Goal: Task Accomplishment & Management: Manage account settings

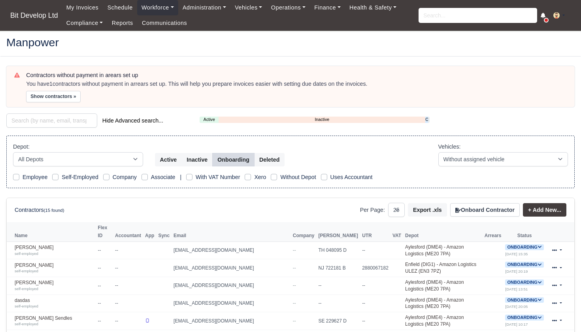
select select "25"
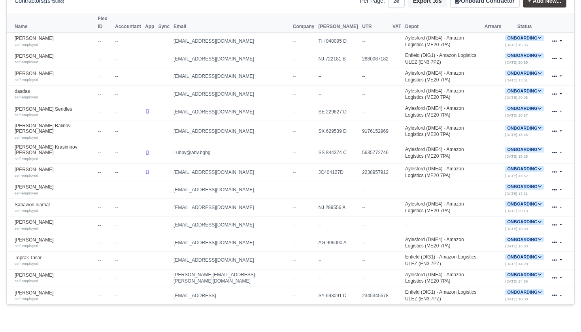
scroll to position [209, 0]
click at [554, 258] on icon at bounding box center [554, 260] width 5 height 5
click at [526, 279] on link "Edit" at bounding box center [532, 284] width 70 height 11
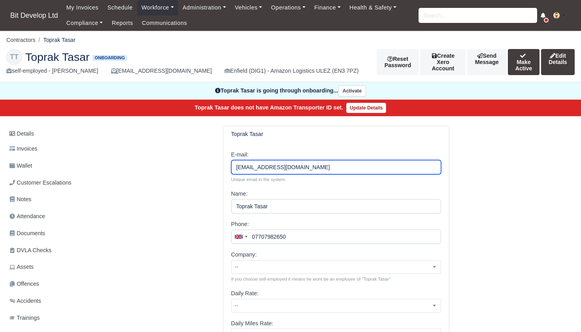
type input "[EMAIL_ADDRESS][DOMAIN_NAME]"
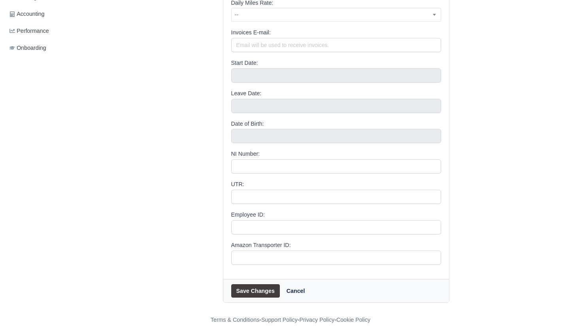
scroll to position [320, 0]
click at [248, 284] on button "Save Changes" at bounding box center [255, 290] width 49 height 13
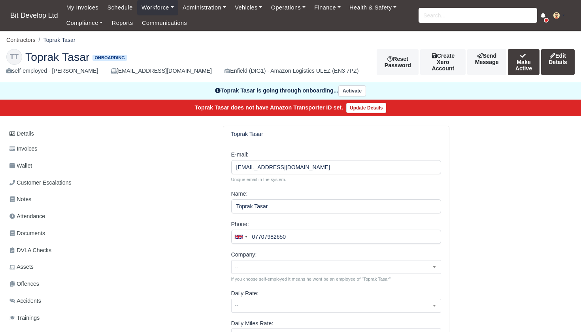
scroll to position [320, 0]
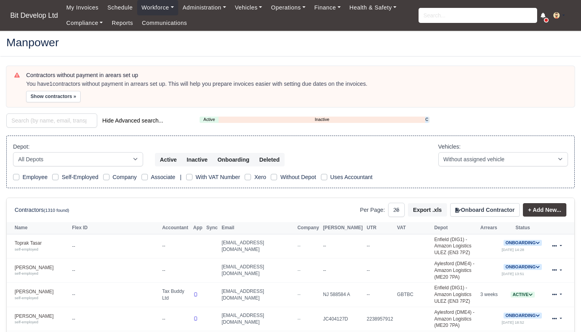
select select "25"
click at [426, 118] on link "Onboarding" at bounding box center [426, 119] width 3 height 7
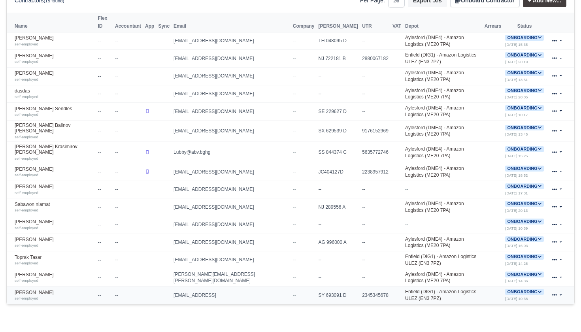
scroll to position [209, 0]
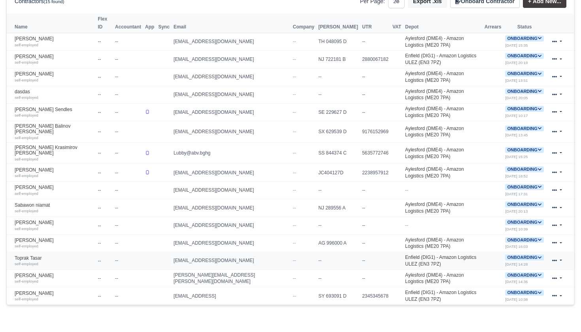
click at [555, 258] on icon at bounding box center [554, 260] width 5 height 5
click at [538, 256] on icon at bounding box center [540, 257] width 4 height 2
click at [561, 255] on link at bounding box center [556, 260] width 19 height 11
click at [514, 279] on link "Edit" at bounding box center [532, 284] width 70 height 11
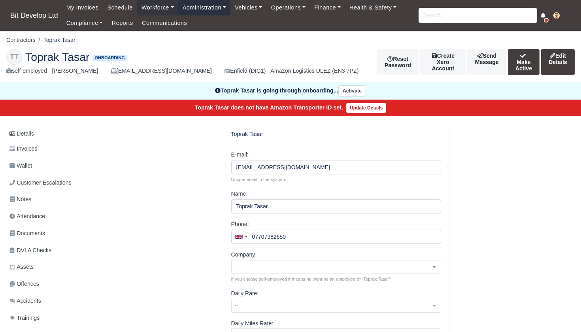
click at [204, 9] on link "Administration" at bounding box center [204, 7] width 52 height 15
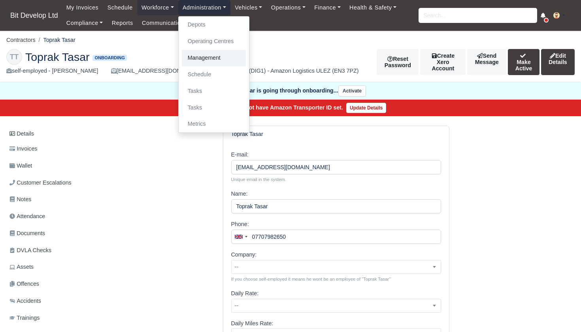
click at [209, 51] on link "Management" at bounding box center [214, 58] width 64 height 17
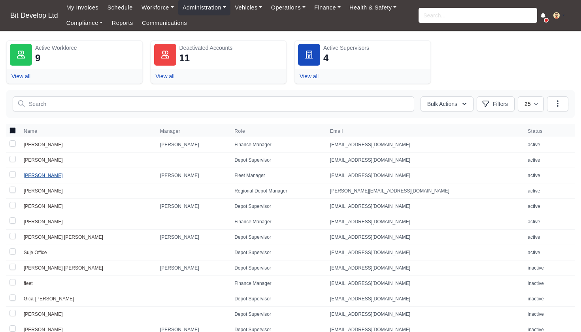
click at [43, 173] on link "[PERSON_NAME]" at bounding box center [43, 176] width 39 height 6
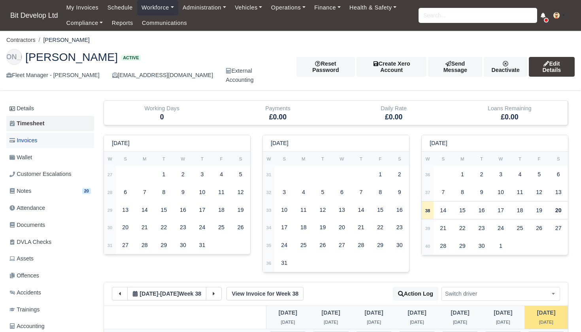
click at [30, 136] on span "Invoices" at bounding box center [23, 140] width 28 height 9
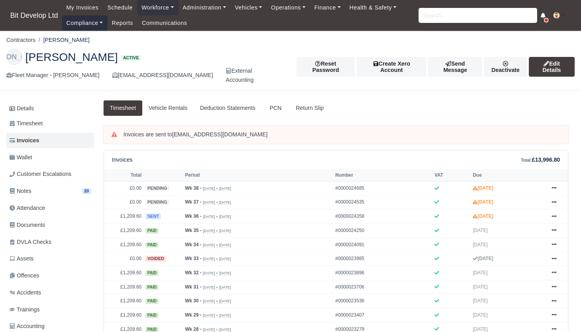
click at [97, 23] on link "Compliance" at bounding box center [84, 22] width 45 height 15
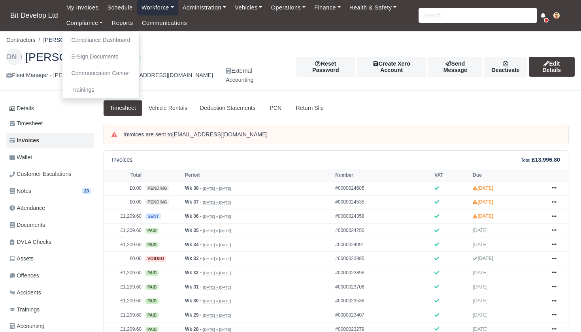
click at [156, 8] on link "Workforce" at bounding box center [157, 7] width 41 height 15
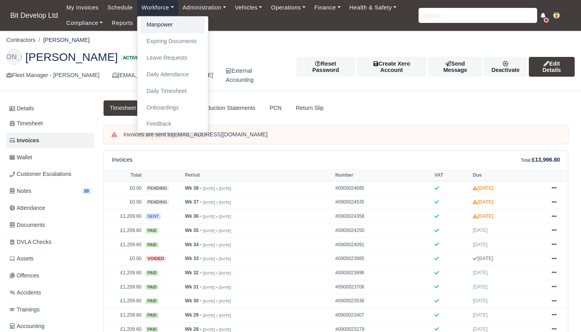
click at [160, 25] on link "Manpower" at bounding box center [173, 25] width 64 height 17
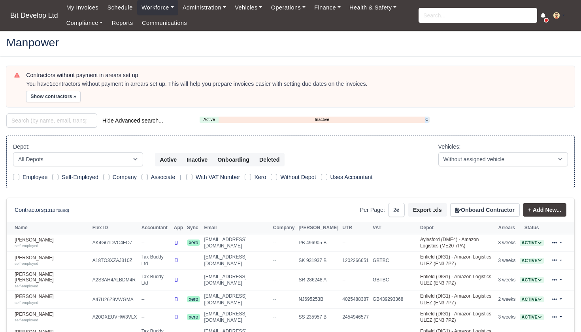
select select "25"
click at [428, 118] on div "Active Inactive Onboarding" at bounding box center [314, 120] width 230 height 6
click at [426, 118] on link "Onboarding" at bounding box center [426, 119] width 3 height 7
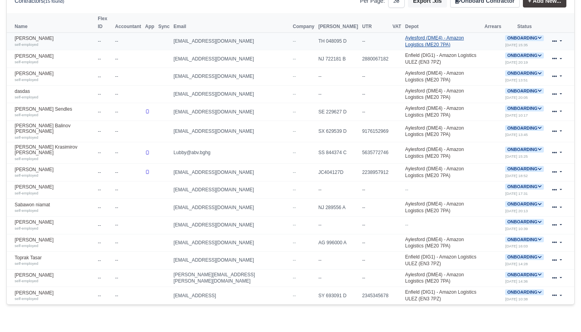
scroll to position [209, 0]
click at [555, 259] on icon at bounding box center [554, 260] width 5 height 2
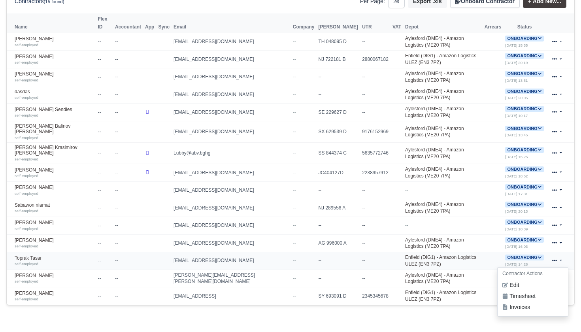
click at [537, 255] on icon at bounding box center [539, 257] width 4 height 4
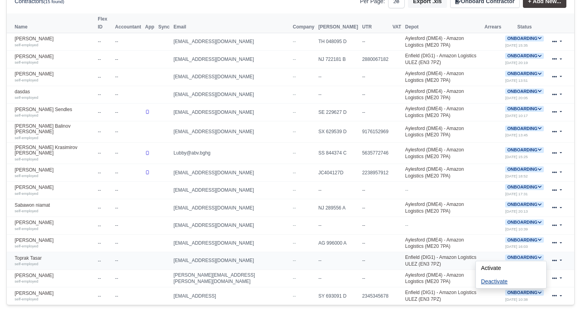
click at [493, 274] on button "Deactivate" at bounding box center [494, 280] width 37 height 13
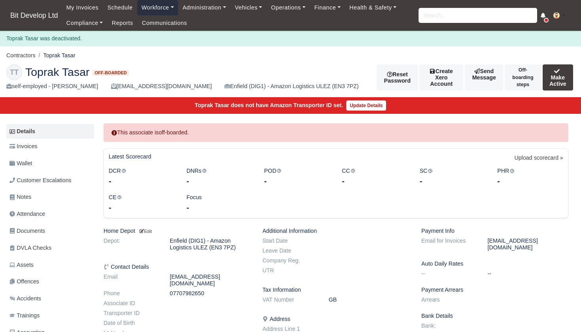
click at [160, 10] on link "Workforce" at bounding box center [157, 7] width 41 height 15
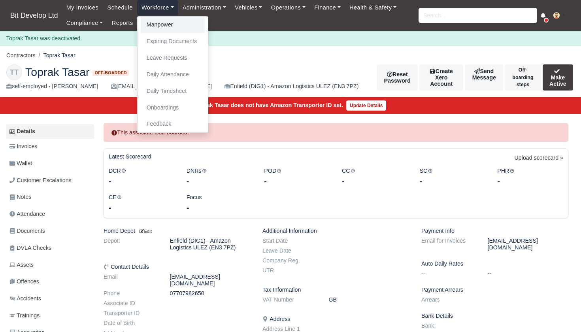
click at [163, 26] on link "Manpower" at bounding box center [173, 25] width 64 height 17
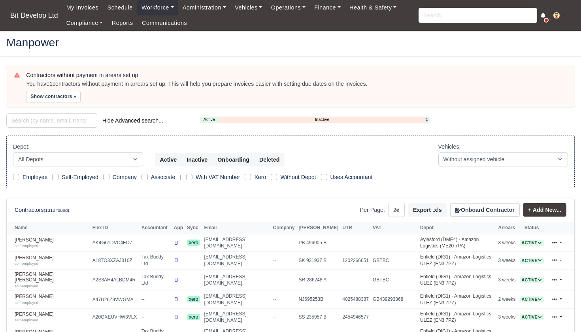
select select "25"
click at [488, 209] on button "Onboard Contractor" at bounding box center [485, 209] width 70 height 13
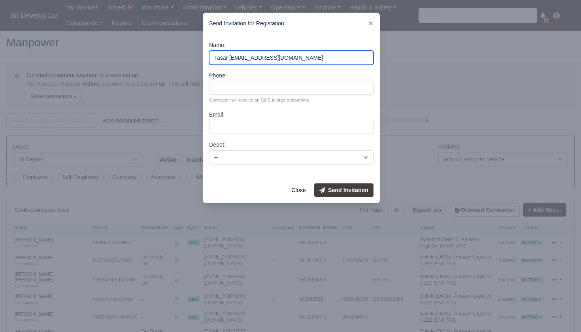
drag, startPoint x: 244, startPoint y: 58, endPoint x: 335, endPoint y: 54, distance: 91.3
click at [335, 54] on input "Tasar [EMAIL_ADDRESS][DOMAIN_NAME]" at bounding box center [291, 58] width 164 height 14
type input "Tasar Toprak"
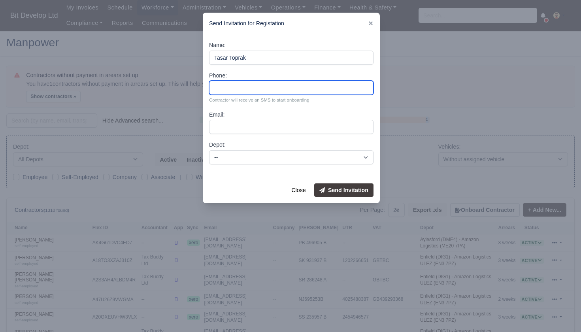
type input "o"
type input "07707982650"
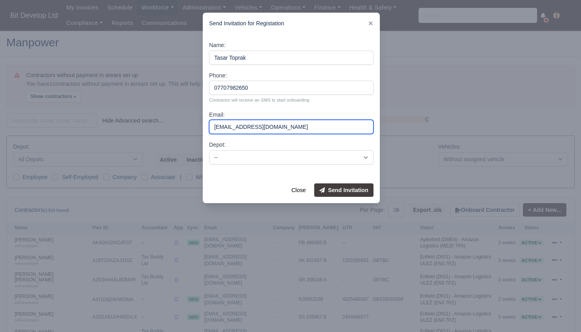
type input "[EMAIL_ADDRESS][DOMAIN_NAME]"
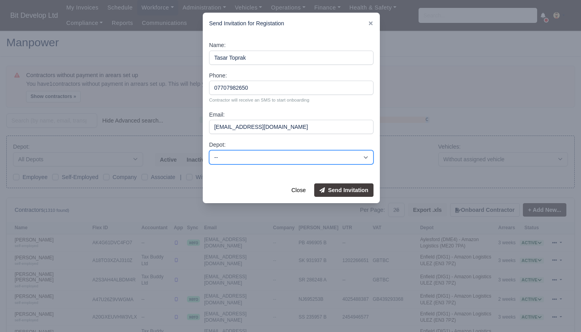
select select "2"
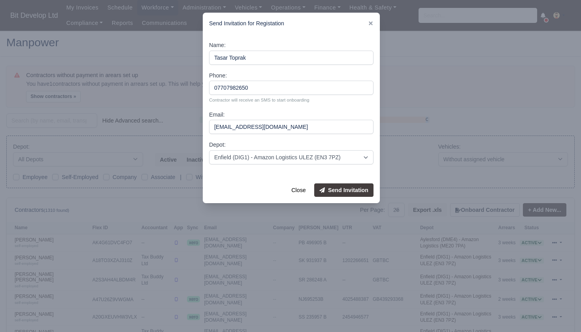
click at [352, 190] on button "Send Invitation" at bounding box center [343, 189] width 59 height 13
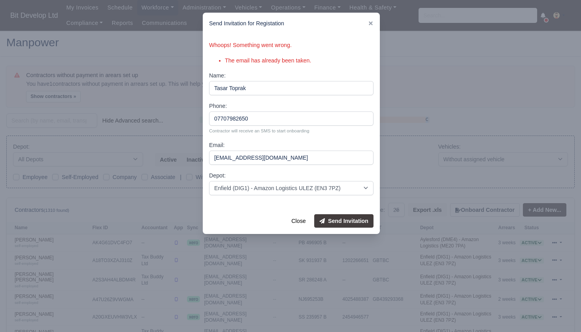
click at [345, 217] on button "Send Invitation" at bounding box center [343, 220] width 59 height 13
click at [293, 219] on button "Close" at bounding box center [298, 220] width 24 height 13
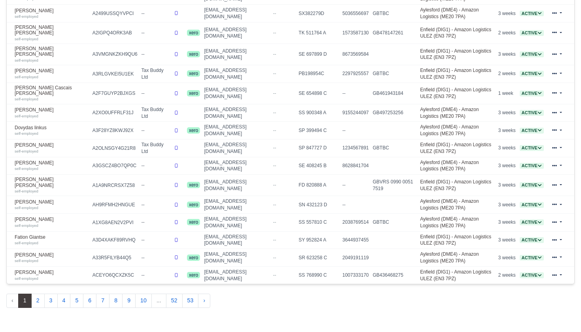
scroll to position [409, 0]
click at [194, 294] on button "53" at bounding box center [190, 301] width 17 height 14
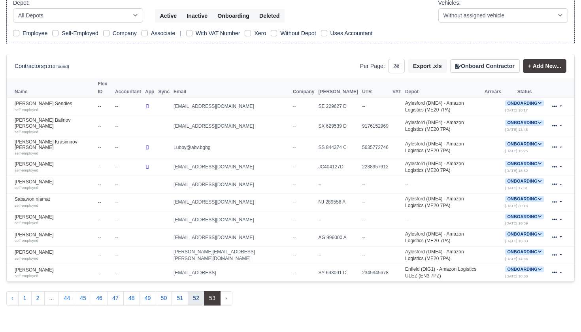
click at [201, 291] on button "52" at bounding box center [196, 298] width 17 height 14
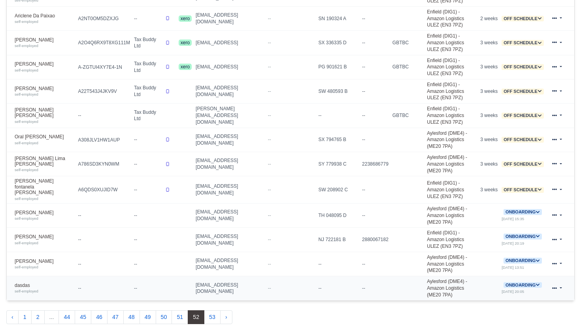
scroll to position [509, 0]
click at [185, 310] on button "51" at bounding box center [179, 317] width 17 height 14
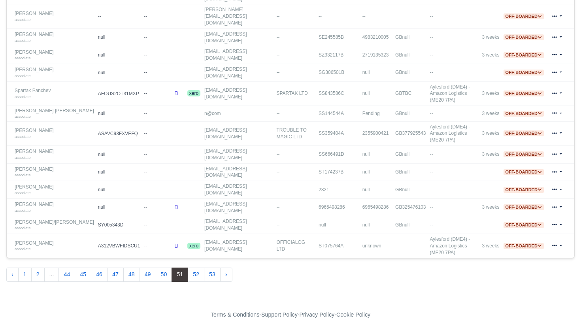
scroll to position [384, 0]
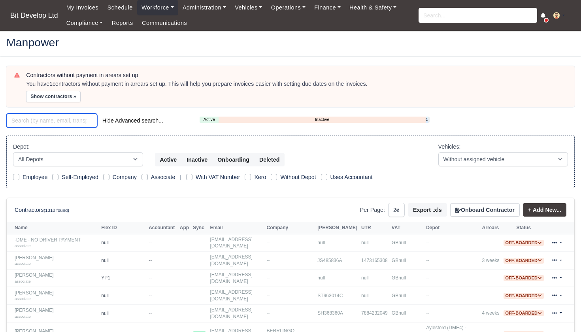
click at [38, 117] on input "search" at bounding box center [51, 120] width 91 height 14
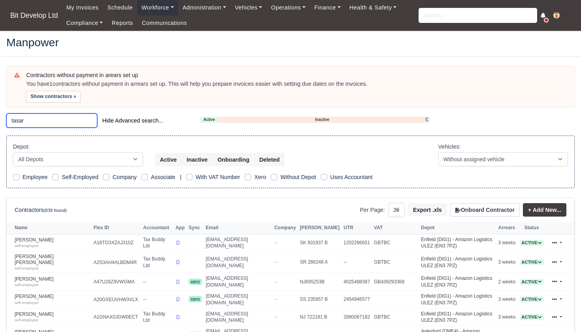
type input "tasar"
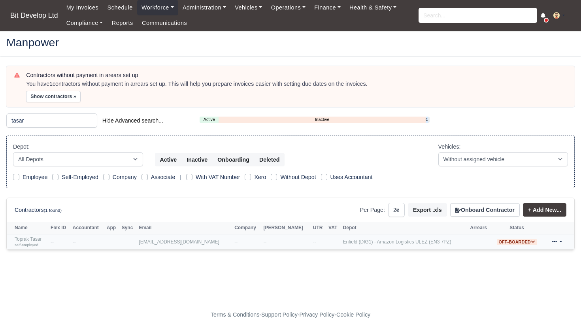
click at [530, 239] on icon at bounding box center [532, 241] width 4 height 4
click at [491, 278] on button "Onboarding" at bounding box center [489, 279] width 39 height 13
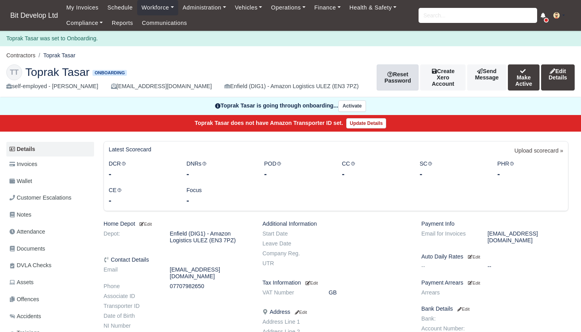
click at [376, 75] on button "Reset Password" at bounding box center [397, 77] width 42 height 26
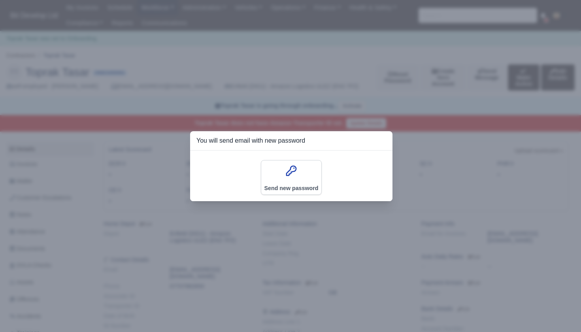
click at [320, 92] on div at bounding box center [290, 166] width 581 height 332
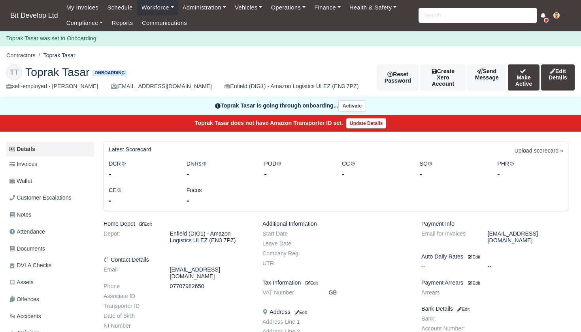
click at [514, 75] on button "Make Active" at bounding box center [524, 77] width 32 height 26
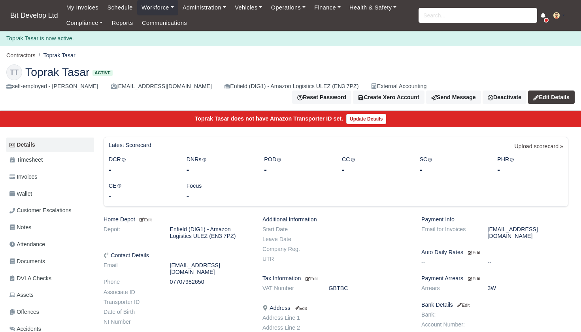
click at [562, 90] on link "Edit Details" at bounding box center [551, 96] width 47 height 13
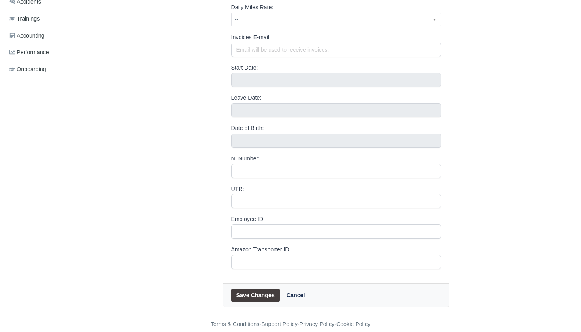
scroll to position [311, 0]
click at [273, 289] on button "Save Changes" at bounding box center [255, 295] width 49 height 13
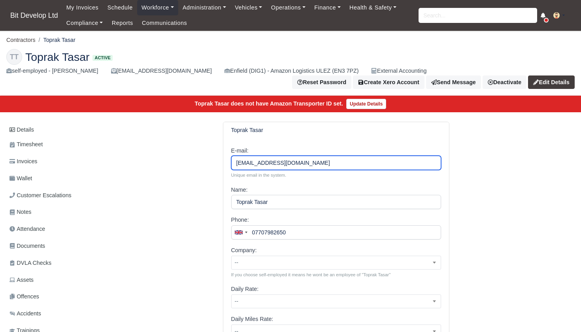
type input "[EMAIL_ADDRESS][DOMAIN_NAME]"
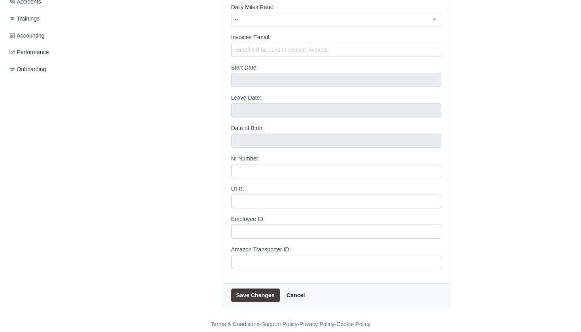
scroll to position [311, 0]
click at [254, 289] on button "Save Changes" at bounding box center [255, 295] width 49 height 13
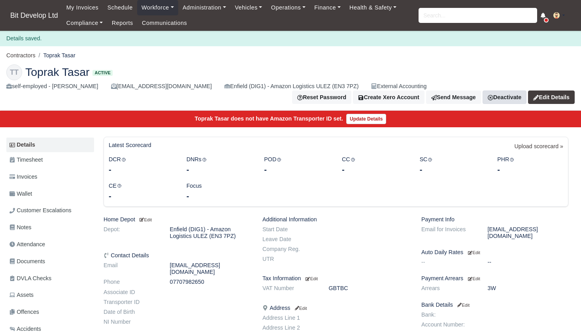
click at [526, 90] on link "Deactivate" at bounding box center [504, 96] width 44 height 13
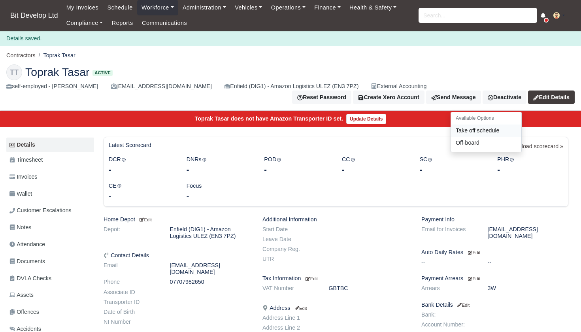
click at [494, 124] on link "Take off schedule" at bounding box center [486, 130] width 70 height 12
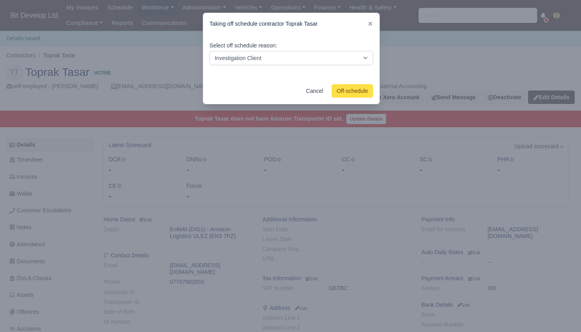
click at [352, 91] on button "Off-schedule" at bounding box center [351, 90] width 41 height 13
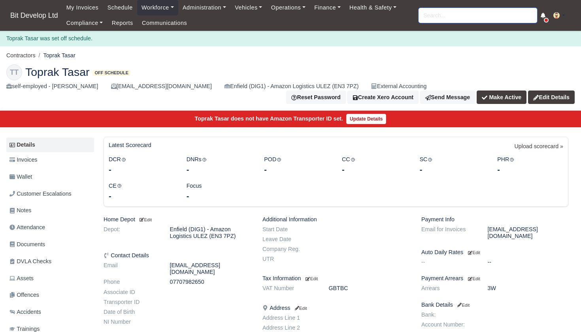
click at [461, 14] on input "search" at bounding box center [477, 15] width 118 height 15
click at [168, 9] on link "Workforce" at bounding box center [157, 7] width 41 height 15
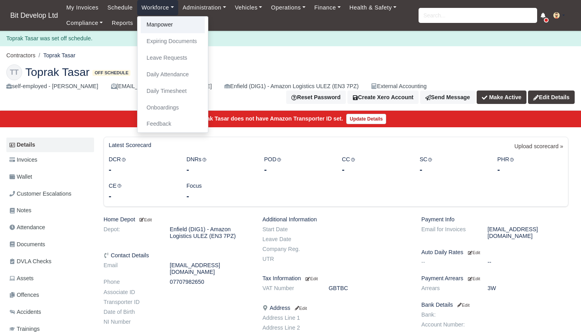
click at [167, 27] on link "Manpower" at bounding box center [173, 25] width 64 height 17
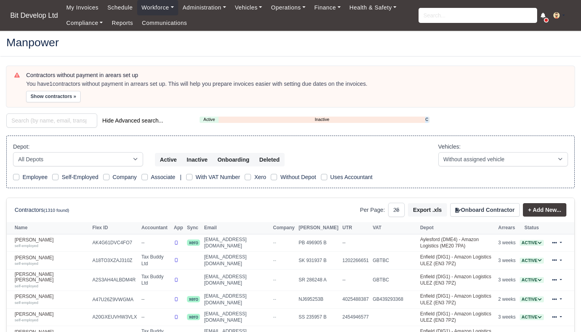
select select "25"
click at [484, 205] on button "Onboard Contractor" at bounding box center [485, 209] width 70 height 13
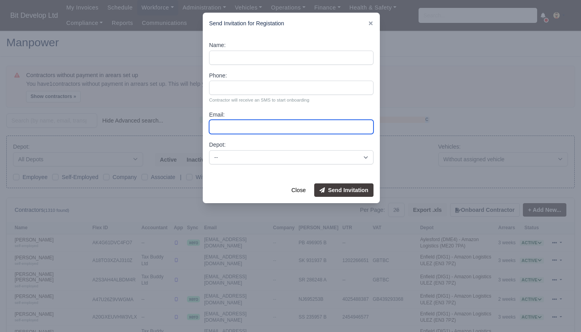
click at [236, 125] on input "Email:" at bounding box center [291, 127] width 164 height 14
type input "[EMAIL_ADDRESS][DOMAIN_NAME]"
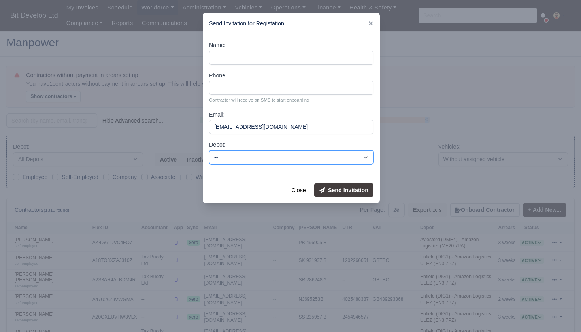
select select "2"
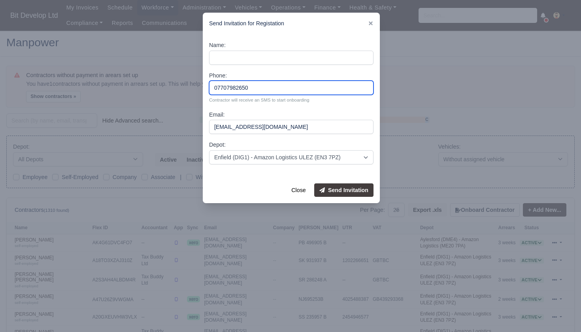
type input "07707982650"
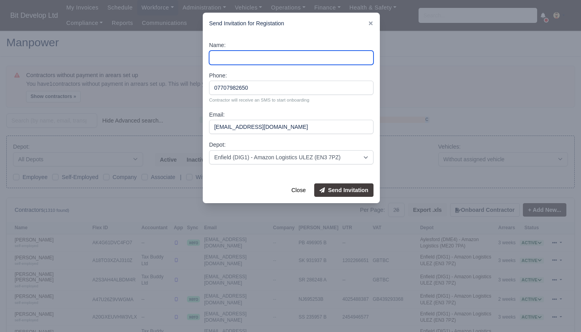
click at [243, 56] on input "Name:" at bounding box center [291, 58] width 164 height 14
type input "Toprak Tasar"
click at [349, 190] on button "Send Invitation" at bounding box center [343, 189] width 59 height 13
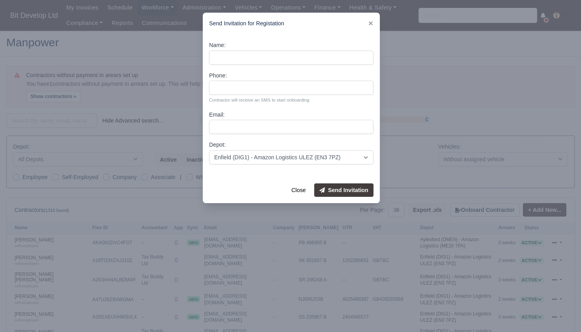
click at [462, 90] on div at bounding box center [290, 166] width 581 height 332
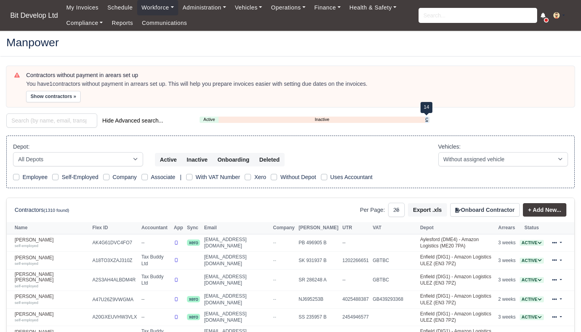
click at [427, 117] on link "Onboarding" at bounding box center [426, 119] width 2 height 7
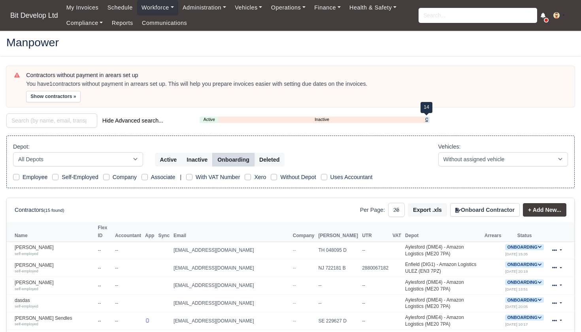
click at [426, 118] on link "Onboarding" at bounding box center [426, 119] width 3 height 7
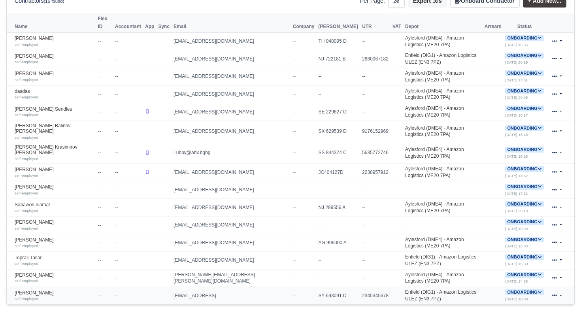
scroll to position [209, 0]
